Goal: Navigation & Orientation: Find specific page/section

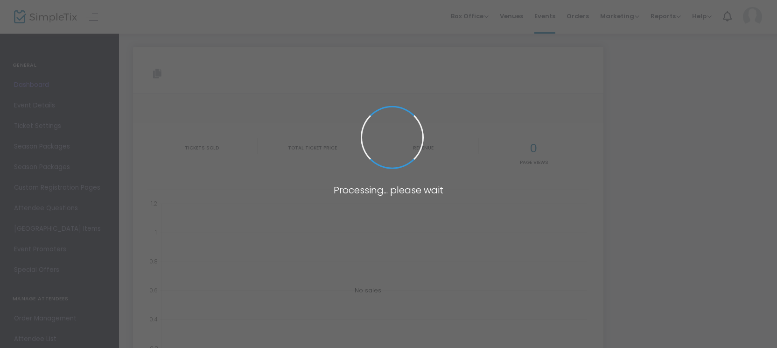
type input "[URL][DOMAIN_NAME][DATE]"
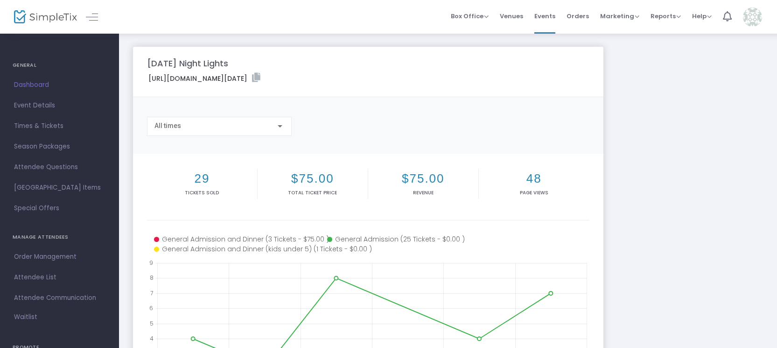
click at [396, 136] on div "All times" at bounding box center [367, 130] width 451 height 27
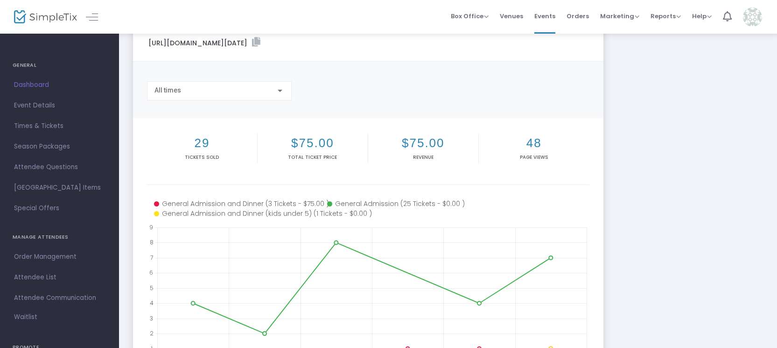
scroll to position [19, 0]
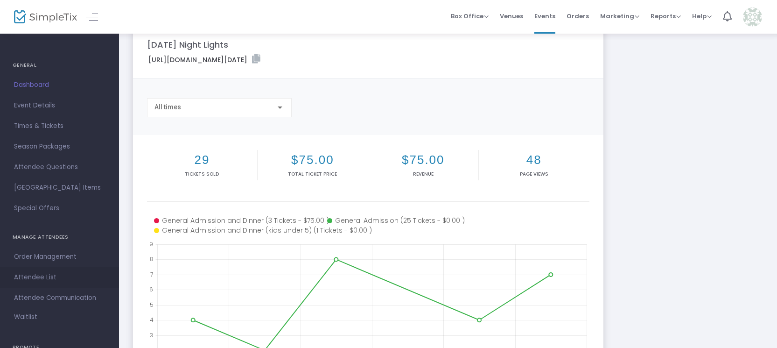
click at [44, 275] on span "Attendee List" at bounding box center [59, 277] width 91 height 12
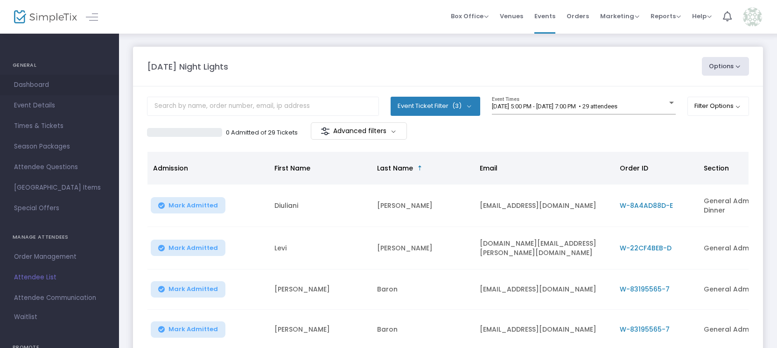
click at [45, 84] on span "Dashboard" at bounding box center [59, 85] width 91 height 12
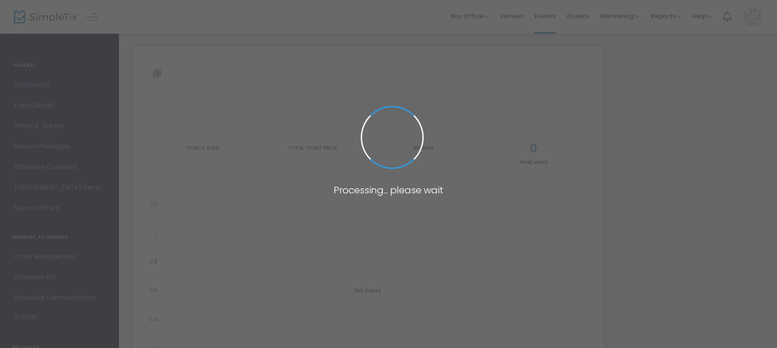
type input "[URL][DOMAIN_NAME][DATE]"
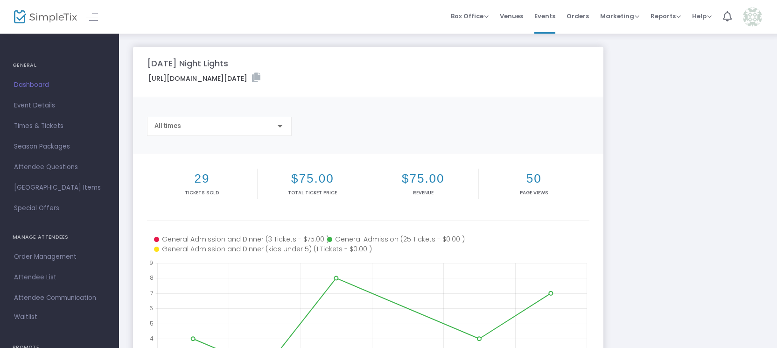
click at [341, 112] on div "Copy" at bounding box center [367, 111] width 451 height 9
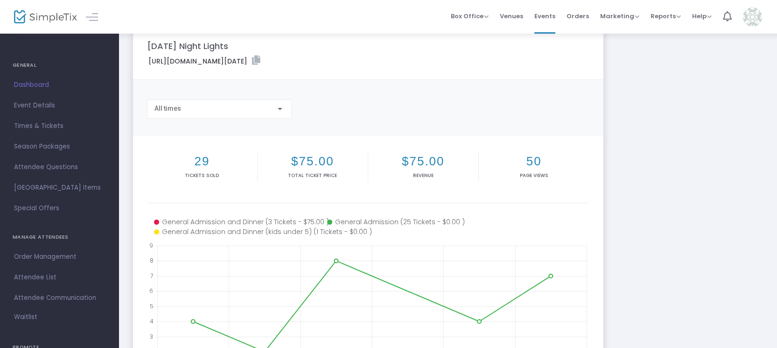
scroll to position [19, 0]
click at [428, 101] on div "All times" at bounding box center [367, 111] width 451 height 27
click at [407, 128] on m-panel-content "Copy All times" at bounding box center [368, 106] width 470 height 56
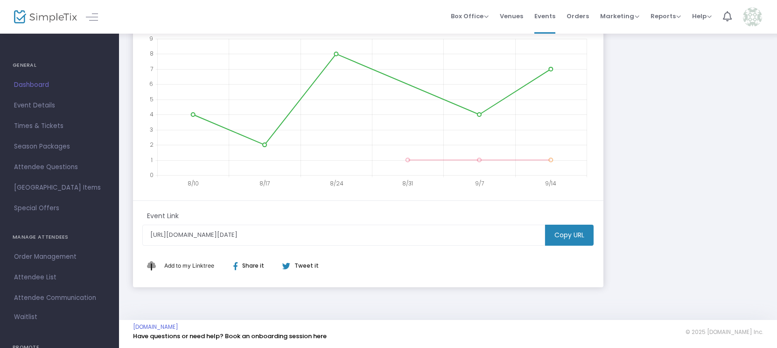
scroll to position [224, 0]
click at [619, 207] on div "[DATE] Night Lights [URL][DOMAIN_NAME][DATE] Copy All times 29 Tickets sold $75…" at bounding box center [447, 55] width 639 height 464
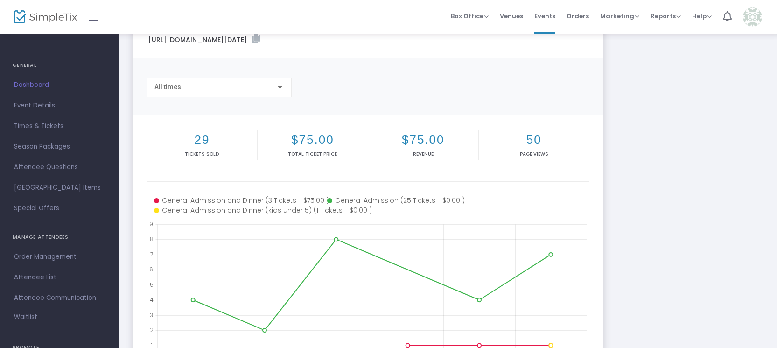
scroll to position [38, 0]
click at [485, 96] on div "All times" at bounding box center [367, 92] width 451 height 27
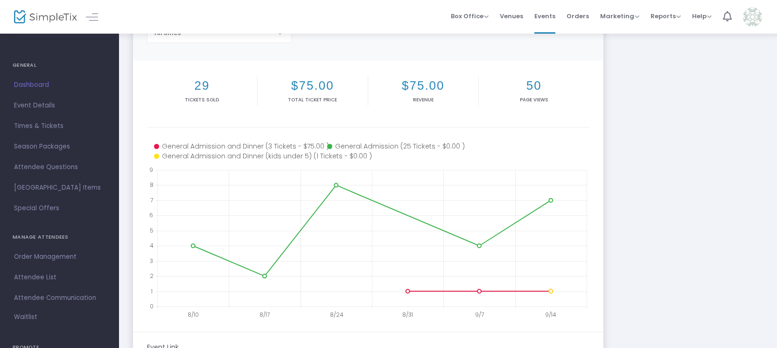
scroll to position [94, 0]
click at [747, 18] on img at bounding box center [752, 16] width 19 height 19
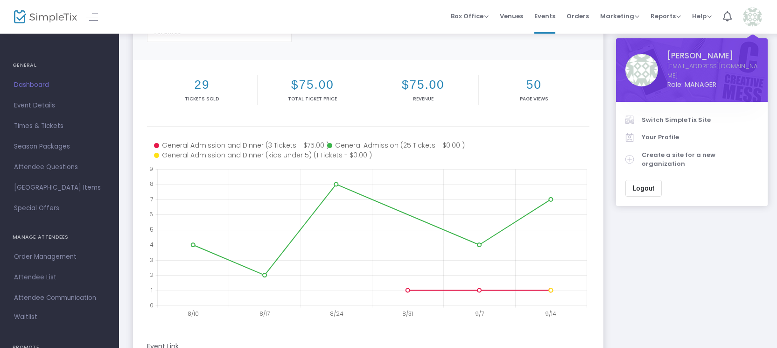
click at [326, 52] on m-panel-content "Copy All times" at bounding box center [368, 31] width 470 height 56
